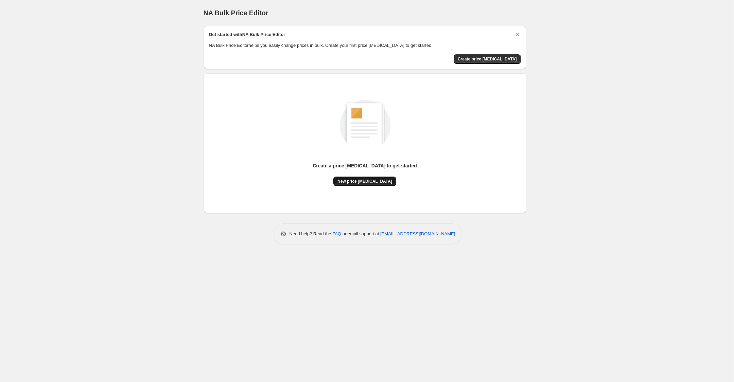
click at [372, 184] on button "New price change job" at bounding box center [364, 182] width 63 height 10
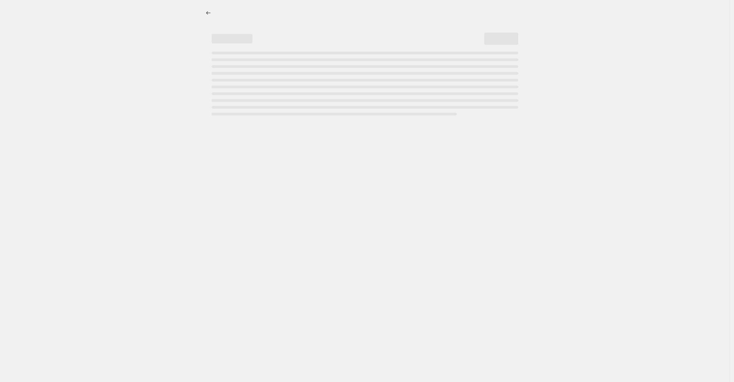
select select "percentage"
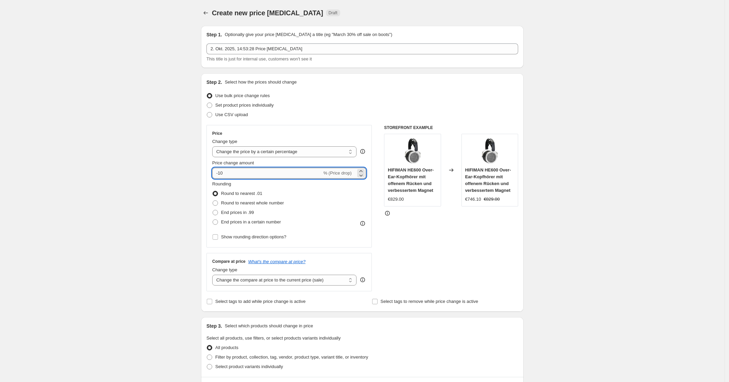
click at [271, 170] on input "-10" at bounding box center [267, 173] width 110 height 11
type input "-1"
type input "-30"
click at [357, 121] on div "Step 2. Select how the prices should change Use bulk price change rules Set pro…" at bounding box center [363, 193] width 312 height 228
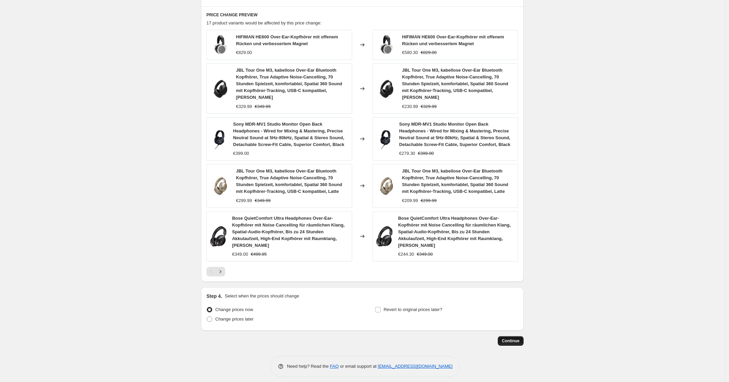
click at [523, 338] on button "Continue" at bounding box center [511, 341] width 26 height 10
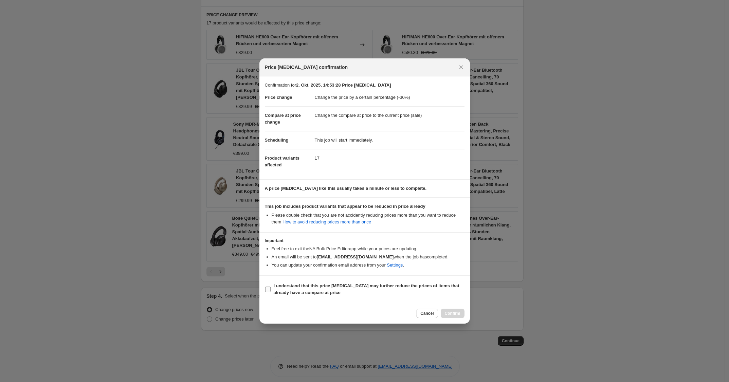
click at [409, 292] on span "I understand that this price change job may further reduce the prices of items …" at bounding box center [369, 290] width 191 height 14
click at [271, 292] on input "I understand that this price change job may further reduce the prices of items …" at bounding box center [267, 289] width 5 height 5
checkbox input "true"
click at [458, 308] on div "Cancel Confirm" at bounding box center [365, 313] width 211 height 21
click at [458, 311] on button "Confirm" at bounding box center [453, 314] width 24 height 10
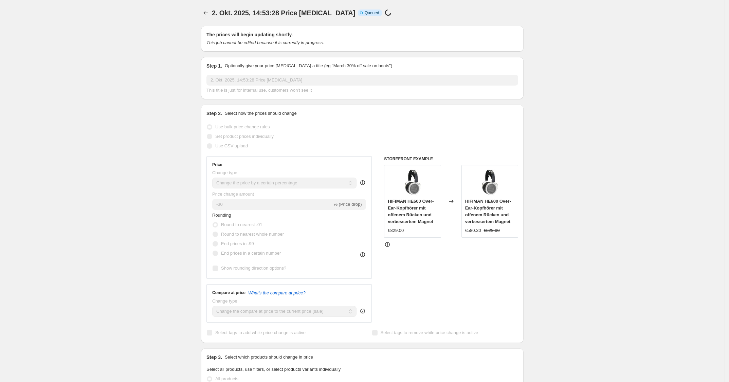
click at [376, 50] on div "The prices will begin updating shortly. This job cannot be edited because it is…" at bounding box center [362, 39] width 323 height 26
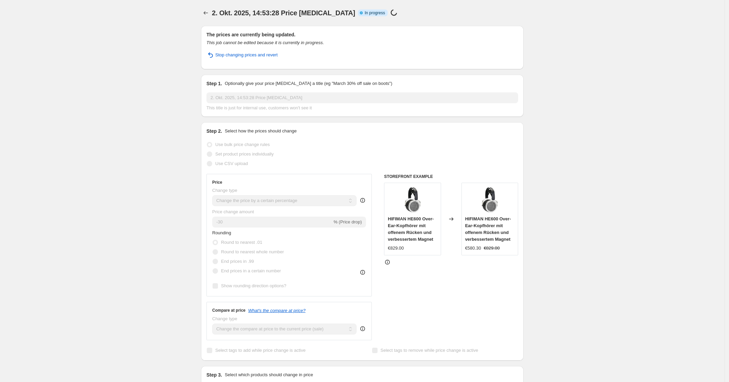
click at [310, 14] on span "2. Okt. 2025, 14:53:28 Price change job" at bounding box center [283, 12] width 143 height 7
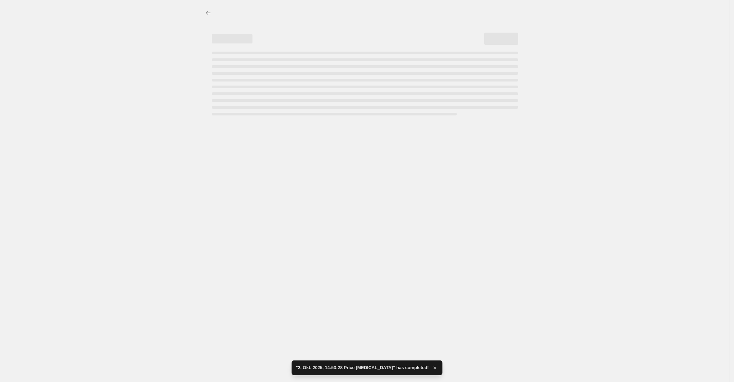
select select "percentage"
